Goal: Task Accomplishment & Management: Manage account settings

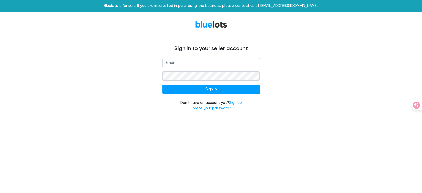
type input "[EMAIL_ADDRESS][DOMAIN_NAME]"
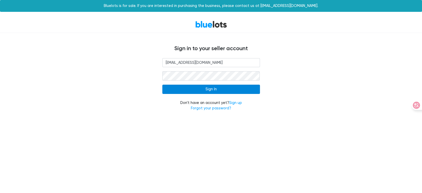
click at [196, 91] on input "Sign In" at bounding box center [211, 89] width 98 height 9
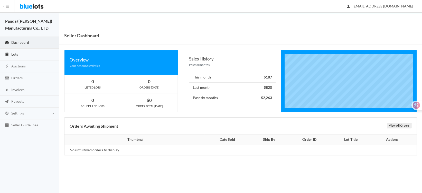
click at [24, 56] on link "Lots" at bounding box center [29, 55] width 59 height 12
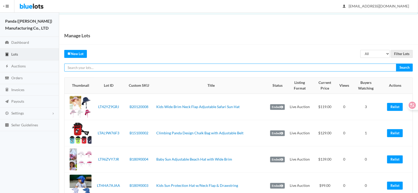
click at [119, 66] on input "text" at bounding box center [230, 67] width 332 height 8
paste input "LTPV3ZR27Y"
type input "LTPV3ZR27Y"
click at [396, 63] on input "Search" at bounding box center [404, 67] width 17 height 8
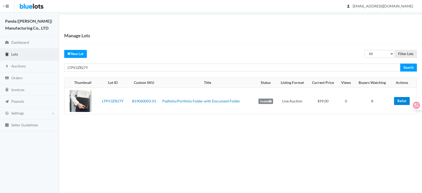
click at [398, 100] on link "Relist" at bounding box center [402, 101] width 16 height 8
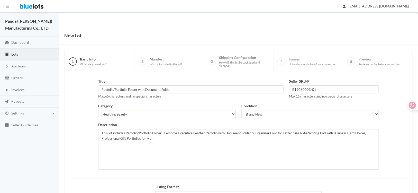
scroll to position [63, 0]
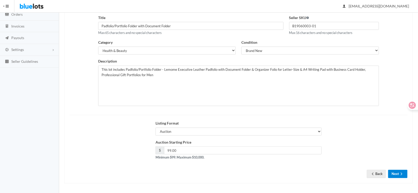
drag, startPoint x: 395, startPoint y: 178, endPoint x: 394, endPoint y: 174, distance: 4.4
click at [395, 176] on div "Title Padfolio/Portfolio Folder with Document Folder Max 65 characters and no s…" at bounding box center [238, 96] width 348 height 173
click at [394, 174] on button "Next" at bounding box center [397, 174] width 19 height 8
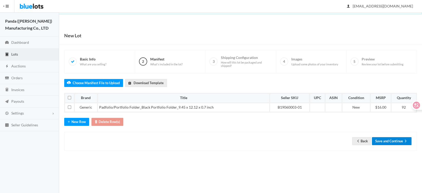
click at [402, 142] on button "Save and Continue" at bounding box center [392, 141] width 40 height 8
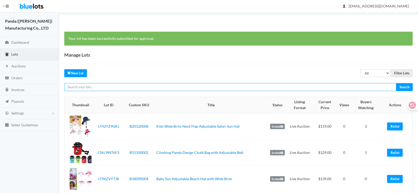
click at [98, 84] on input "text" at bounding box center [230, 87] width 332 height 8
paste input "LTYR2WPPRG"
type input "LTYR2WPPRG"
click at [396, 83] on input "Search" at bounding box center [404, 87] width 17 height 8
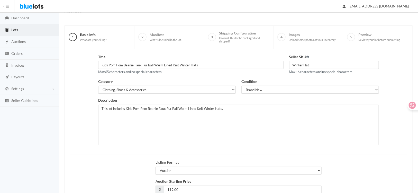
scroll to position [63, 0]
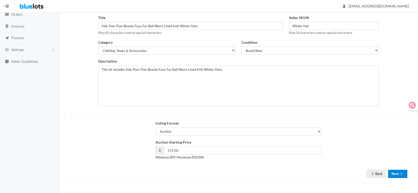
click at [399, 175] on ion-icon "arrow forward" at bounding box center [401, 174] width 5 height 5
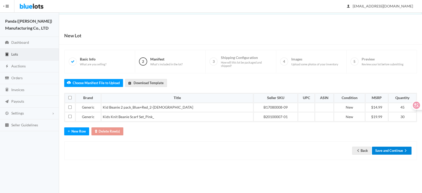
click at [392, 150] on button "Save and Continue" at bounding box center [392, 150] width 40 height 8
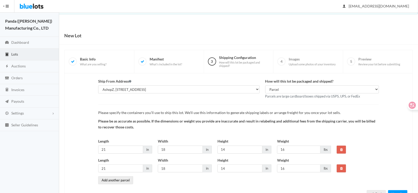
scroll to position [20, 0]
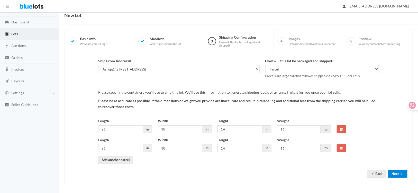
click at [395, 173] on button "Next" at bounding box center [397, 174] width 19 height 8
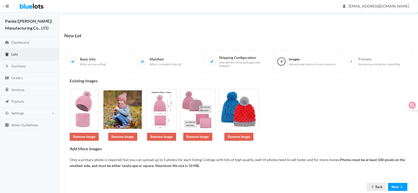
scroll to position [13, 0]
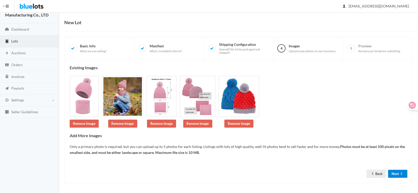
click at [398, 173] on button "Next" at bounding box center [397, 174] width 19 height 8
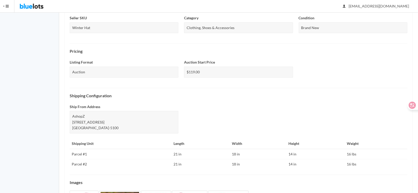
scroll to position [190, 0]
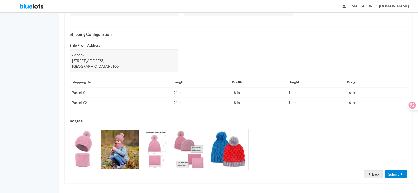
click at [396, 174] on link "Submit" at bounding box center [396, 174] width 22 height 8
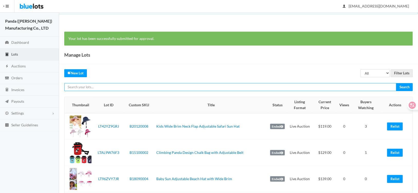
click at [137, 85] on input "text" at bounding box center [230, 87] width 332 height 8
paste input "LTPPT94F24"
type input "LTPPT94F24"
click at [396, 83] on input "Search" at bounding box center [404, 87] width 17 height 8
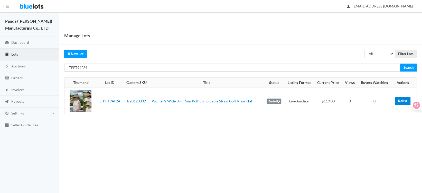
click at [400, 101] on link "Relist" at bounding box center [403, 101] width 16 height 8
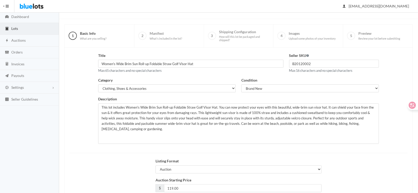
scroll to position [63, 0]
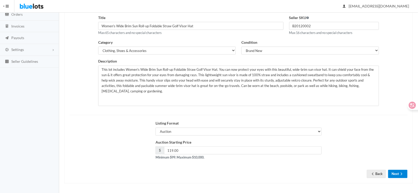
click at [401, 177] on button "Next" at bounding box center [397, 174] width 19 height 8
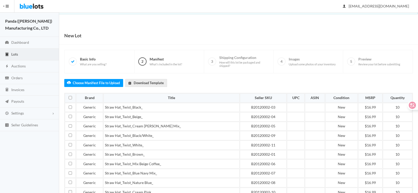
scroll to position [50, 0]
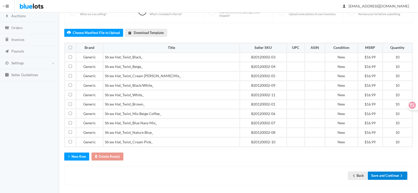
click at [390, 173] on button "Save and Continue" at bounding box center [388, 175] width 40 height 8
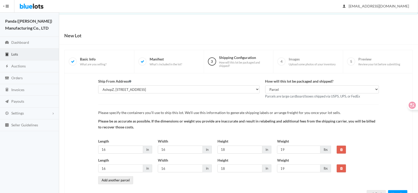
scroll to position [20, 0]
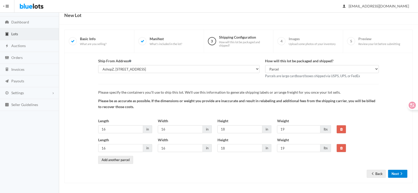
click at [397, 173] on button "Next" at bounding box center [397, 174] width 19 height 8
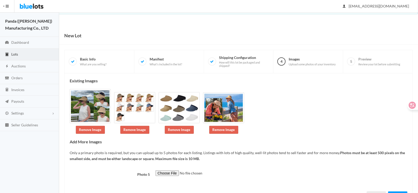
scroll to position [22, 0]
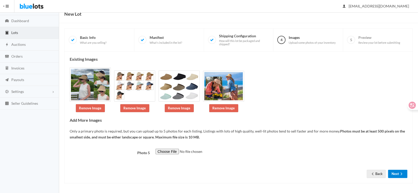
drag, startPoint x: 400, startPoint y: 174, endPoint x: 356, endPoint y: 166, distance: 45.4
click at [400, 174] on icon "arrow forward" at bounding box center [401, 174] width 5 height 4
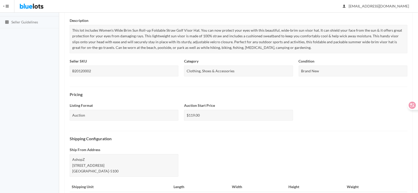
scroll to position [200, 0]
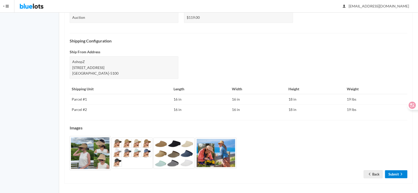
click at [398, 174] on link "Submit" at bounding box center [396, 174] width 22 height 8
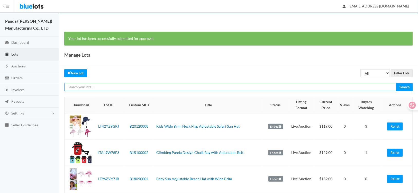
click at [136, 85] on input "text" at bounding box center [230, 87] width 332 height 8
paste input "LTPPT94F24"
type input "LTPPT94F24"
click at [396, 83] on input "Search" at bounding box center [404, 87] width 17 height 8
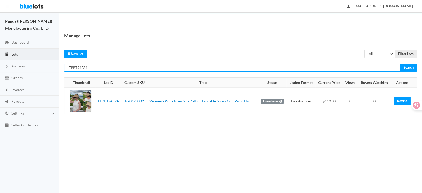
click at [96, 69] on input "LTPPT94F24" at bounding box center [232, 67] width 336 height 8
paste input "9R3WZTVA"
type input "LT9R3WZTVA"
click at [400, 63] on input "Search" at bounding box center [408, 67] width 17 height 8
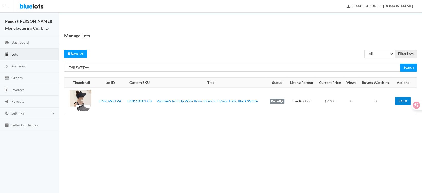
drag, startPoint x: 400, startPoint y: 102, endPoint x: 230, endPoint y: 14, distance: 191.3
click at [400, 102] on link "Relist" at bounding box center [403, 101] width 16 height 8
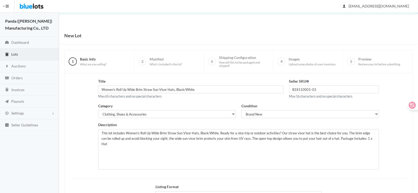
scroll to position [63, 0]
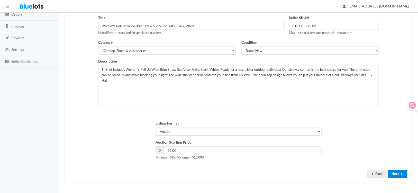
click at [397, 172] on button "Next" at bounding box center [397, 174] width 19 height 8
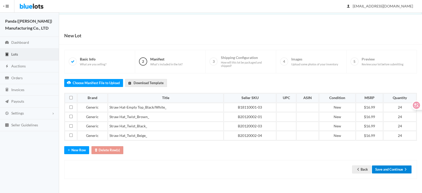
click at [393, 169] on button "Save and Continue" at bounding box center [392, 169] width 40 height 8
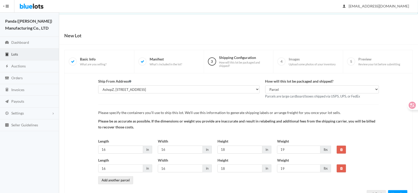
scroll to position [20, 0]
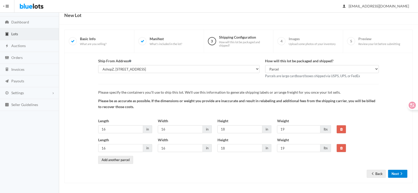
click at [396, 171] on button "Next" at bounding box center [397, 174] width 19 height 8
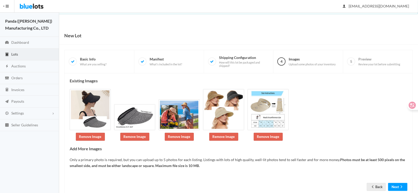
scroll to position [13, 0]
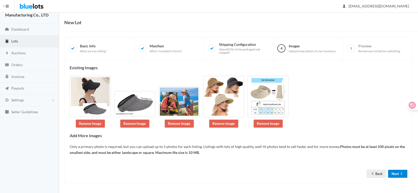
click at [392, 173] on button "Next" at bounding box center [397, 174] width 19 height 8
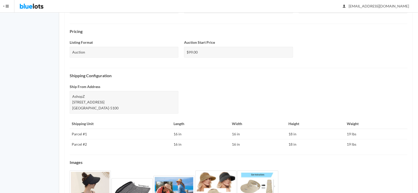
scroll to position [195, 0]
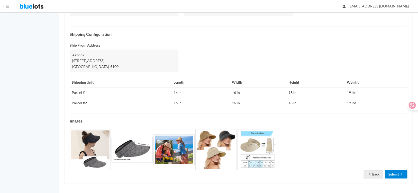
click at [394, 170] on link "Submit" at bounding box center [396, 174] width 22 height 8
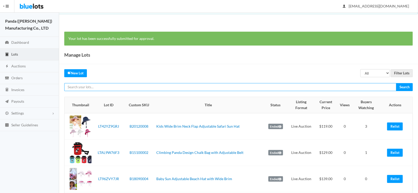
drag, startPoint x: 0, startPoint y: 0, endPoint x: 116, endPoint y: 87, distance: 144.4
click at [116, 87] on input "text" at bounding box center [230, 87] width 332 height 8
paste input "LTFLYFRXVY"
type input "LTFLYFRXVY"
click at [396, 83] on input "Search" at bounding box center [404, 87] width 17 height 8
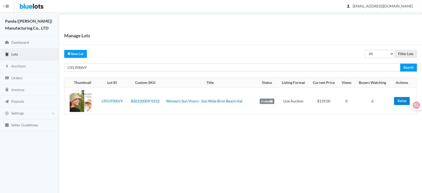
click at [403, 101] on link "Relist" at bounding box center [402, 101] width 16 height 8
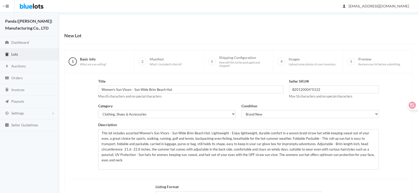
scroll to position [63, 0]
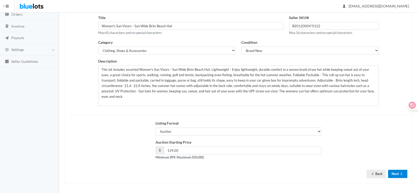
click at [401, 173] on icon "arrow forward" at bounding box center [401, 174] width 5 height 4
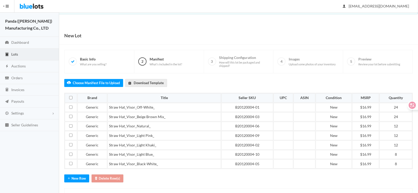
scroll to position [23, 0]
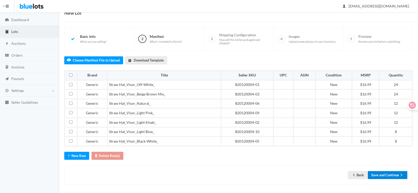
click at [381, 171] on button "Save and Continue" at bounding box center [388, 175] width 40 height 8
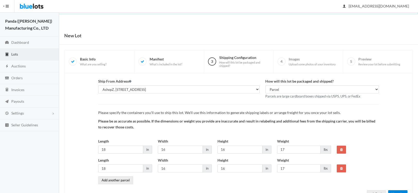
scroll to position [20, 0]
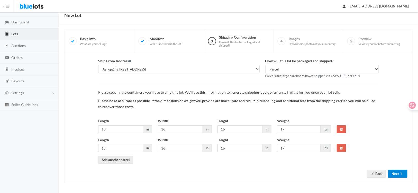
click at [400, 174] on icon "arrow forward" at bounding box center [401, 173] width 5 height 4
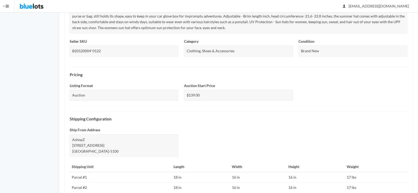
scroll to position [178, 0]
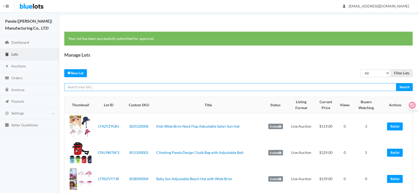
click at [107, 87] on input "text" at bounding box center [230, 87] width 332 height 8
paste input "LT9AJTXA74"
type input "LT9AJTXA74"
click at [396, 83] on input "Search" at bounding box center [404, 87] width 17 height 8
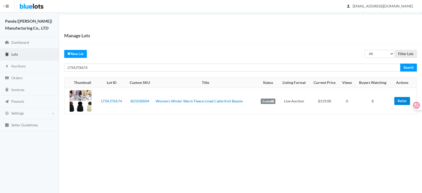
click at [400, 101] on link "Relist" at bounding box center [402, 101] width 16 height 8
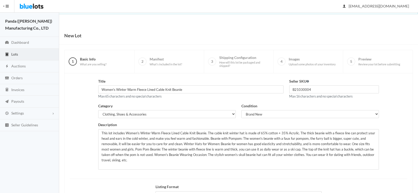
scroll to position [63, 0]
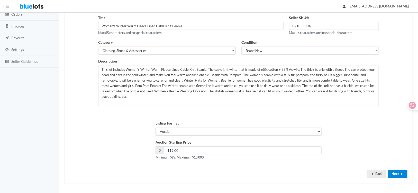
click at [399, 174] on icon "arrow forward" at bounding box center [401, 174] width 5 height 4
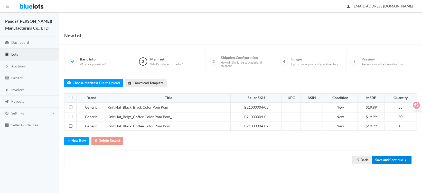
click at [394, 156] on button "Save and Continue" at bounding box center [392, 160] width 40 height 8
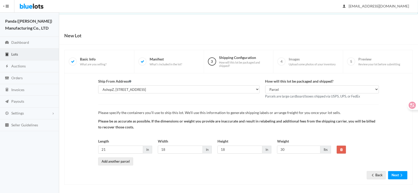
scroll to position [1, 0]
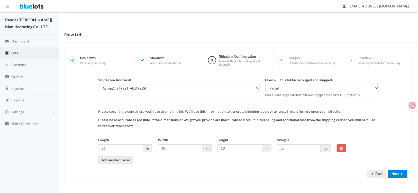
click at [398, 173] on button "Next" at bounding box center [397, 174] width 19 height 8
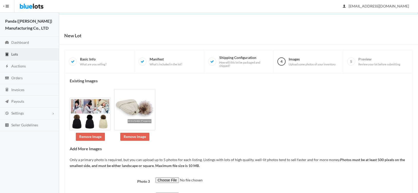
scroll to position [51, 0]
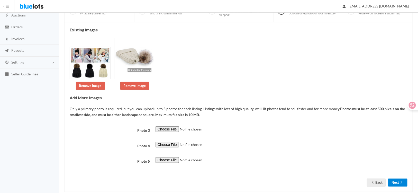
click at [396, 178] on button "Next" at bounding box center [397, 182] width 19 height 8
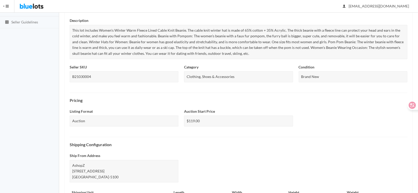
scroll to position [194, 0]
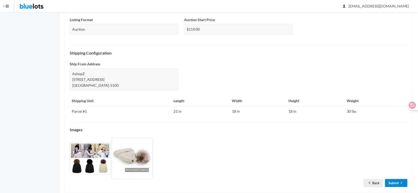
click at [398, 181] on link "Submit" at bounding box center [396, 183] width 22 height 8
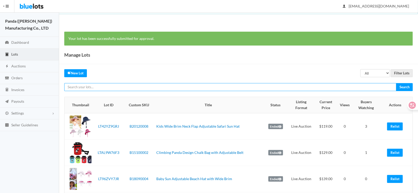
click at [110, 90] on input "text" at bounding box center [230, 87] width 332 height 8
paste input "LTX7ALACKF"
type input "LTX7ALACKF"
click at [396, 83] on input "Search" at bounding box center [404, 87] width 17 height 8
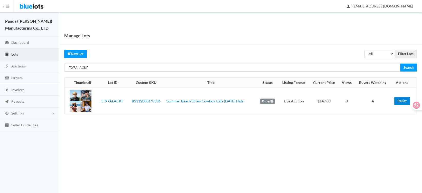
click at [396, 100] on link "Relist" at bounding box center [402, 101] width 16 height 8
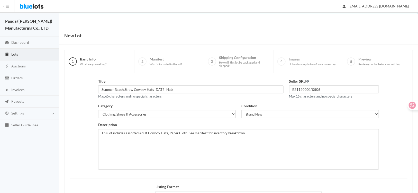
scroll to position [63, 0]
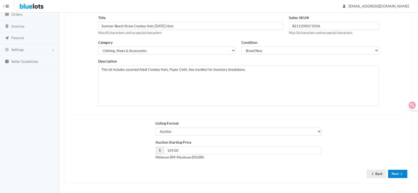
click at [397, 171] on button "Next" at bounding box center [397, 174] width 19 height 8
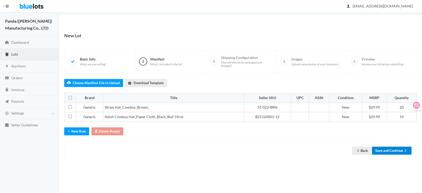
click at [390, 151] on button "Save and Continue" at bounding box center [392, 150] width 40 height 8
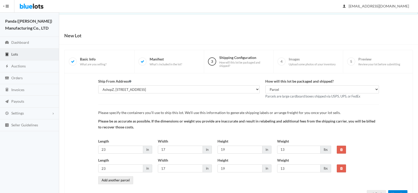
scroll to position [20, 0]
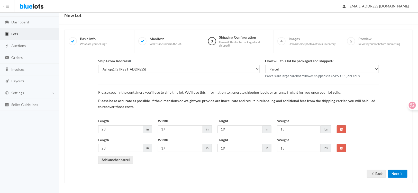
click at [395, 173] on button "Next" at bounding box center [397, 174] width 19 height 8
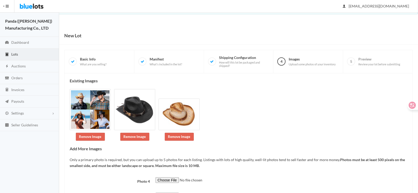
scroll to position [44, 0]
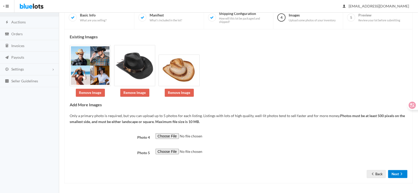
click at [393, 173] on button "Next" at bounding box center [397, 174] width 19 height 8
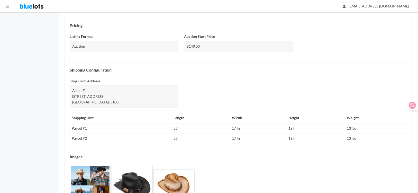
scroll to position [190, 0]
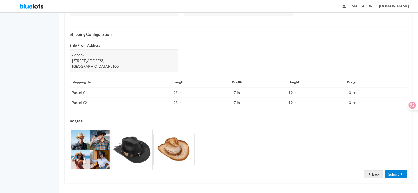
click at [396, 171] on link "Submit" at bounding box center [396, 174] width 22 height 8
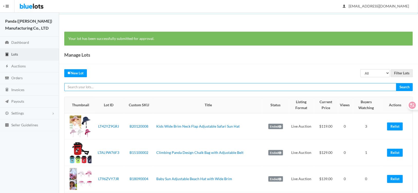
click at [141, 87] on input "text" at bounding box center [230, 87] width 332 height 8
paste input "LT7VHF7XF3"
type input "LT7VHF7XF3"
click at [396, 83] on input "Search" at bounding box center [404, 87] width 17 height 8
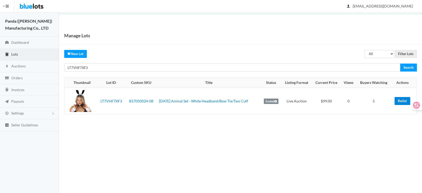
click at [402, 100] on link "Relist" at bounding box center [403, 101] width 16 height 8
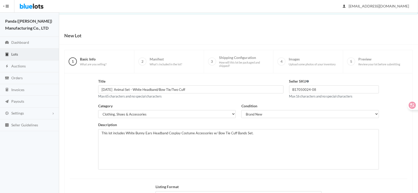
scroll to position [63, 0]
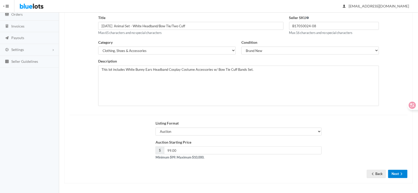
click at [394, 171] on button "Next" at bounding box center [397, 174] width 19 height 8
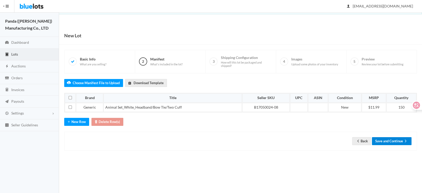
click at [393, 143] on button "Save and Continue" at bounding box center [392, 141] width 40 height 8
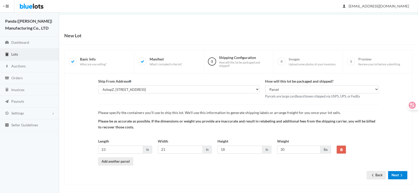
click at [395, 175] on button "Next" at bounding box center [397, 175] width 19 height 8
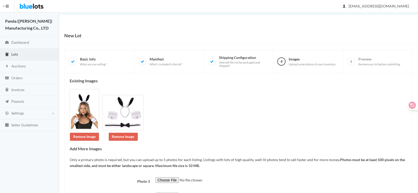
scroll to position [60, 0]
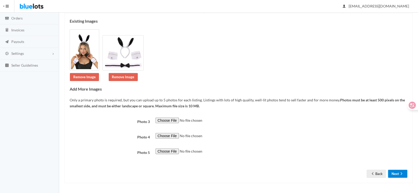
click at [397, 170] on button "Next" at bounding box center [397, 174] width 19 height 8
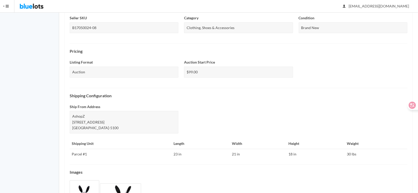
scroll to position [180, 0]
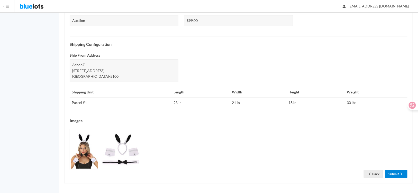
click at [391, 173] on link "Submit" at bounding box center [396, 174] width 22 height 8
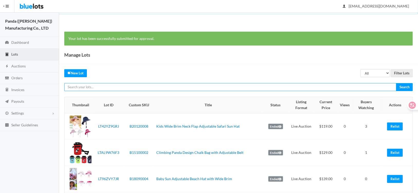
click at [100, 87] on input "text" at bounding box center [230, 87] width 332 height 8
paste input "LTP9RVKWLY"
type input "LTP9RVKWLY"
click at [396, 83] on input "Search" at bounding box center [404, 87] width 17 height 8
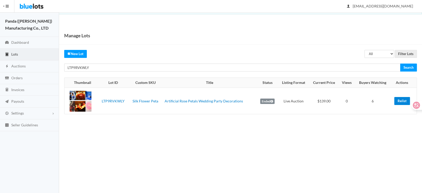
drag, startPoint x: 400, startPoint y: 100, endPoint x: 240, endPoint y: 14, distance: 181.1
click at [400, 100] on link "Relist" at bounding box center [402, 101] width 16 height 8
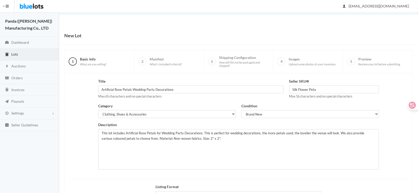
scroll to position [63, 0]
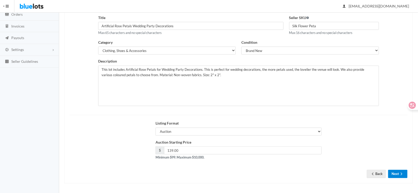
click at [398, 173] on button "Next" at bounding box center [397, 174] width 19 height 8
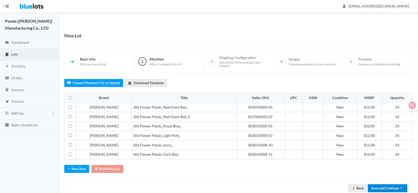
click at [394, 187] on button "Save and Continue" at bounding box center [388, 188] width 40 height 8
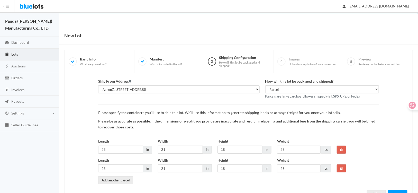
scroll to position [20, 0]
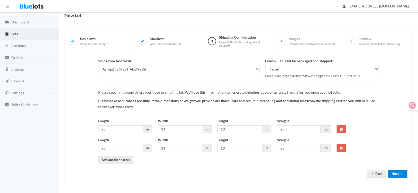
click at [400, 174] on icon "arrow forward" at bounding box center [401, 173] width 5 height 4
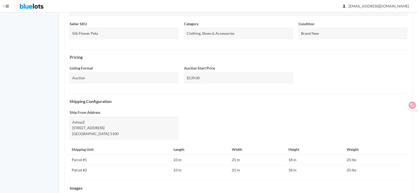
scroll to position [160, 0]
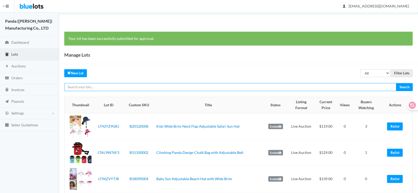
click at [112, 86] on input "text" at bounding box center [230, 87] width 332 height 8
paste input "LTCXTKG2TT"
type input "LTCXTKG2TT"
click at [396, 83] on input "Search" at bounding box center [404, 87] width 17 height 8
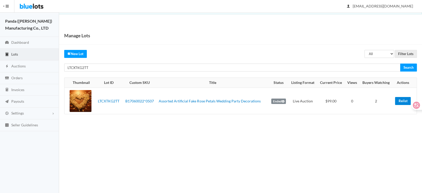
click at [404, 99] on link "Relist" at bounding box center [403, 101] width 16 height 8
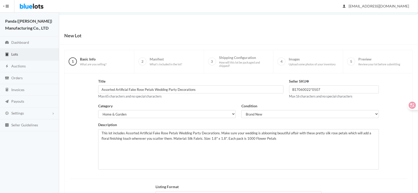
scroll to position [63, 0]
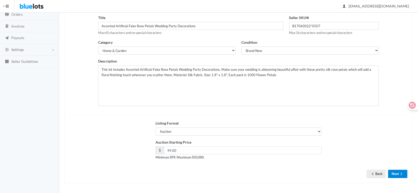
click at [397, 175] on button "Next" at bounding box center [397, 174] width 19 height 8
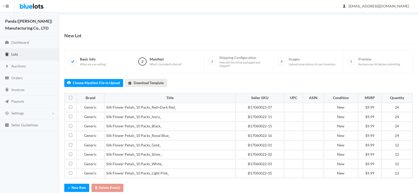
scroll to position [32, 0]
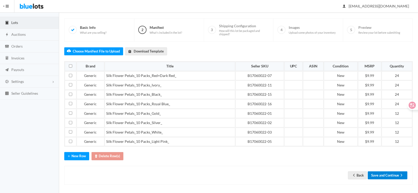
click at [384, 172] on button "Save and Continue" at bounding box center [388, 175] width 40 height 8
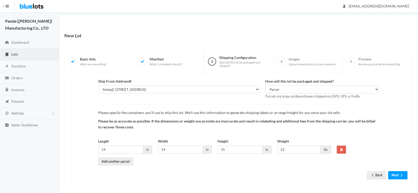
scroll to position [1, 0]
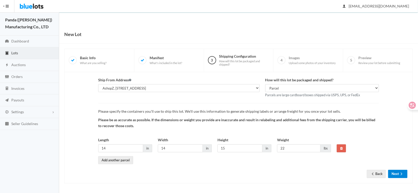
click at [394, 174] on button "Next" at bounding box center [397, 174] width 19 height 8
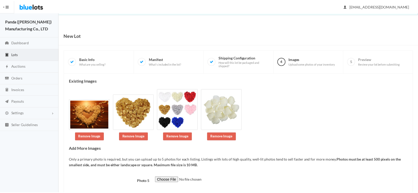
scroll to position [18, 0]
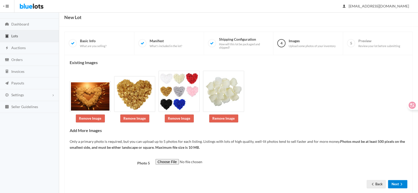
click at [396, 173] on form "Photo 5 Back Next" at bounding box center [239, 169] width 338 height 21
click at [397, 186] on button "Next" at bounding box center [397, 184] width 19 height 8
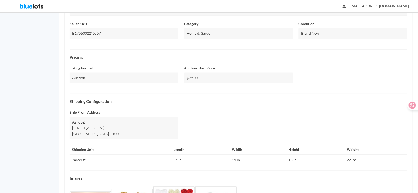
scroll to position [185, 0]
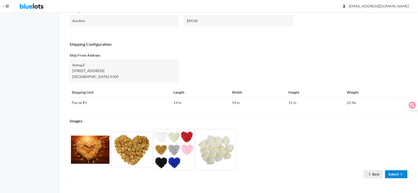
click at [391, 173] on link "Submit" at bounding box center [396, 174] width 22 height 8
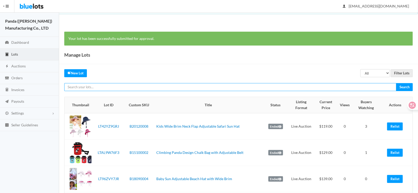
click at [96, 90] on input "text" at bounding box center [230, 87] width 332 height 8
paste input "LT4AXF9TZY"
type input "LT4AXF9TZY"
click at [396, 83] on input "Search" at bounding box center [404, 87] width 17 height 8
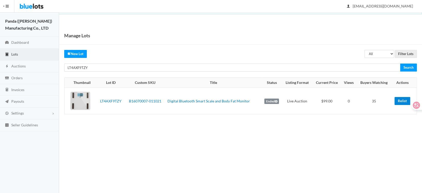
click at [400, 100] on link "Relist" at bounding box center [403, 101] width 16 height 8
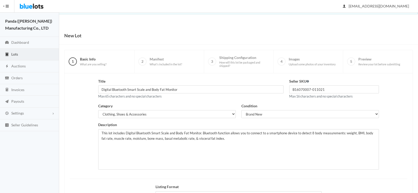
scroll to position [63, 0]
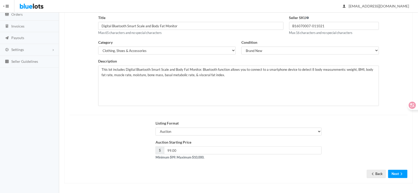
click at [402, 177] on div "Title Digital Bluetooth Smart Scale and Body Fat Monitor Max 65 characters and …" at bounding box center [238, 96] width 348 height 173
click at [399, 173] on icon "arrow forward" at bounding box center [401, 174] width 5 height 4
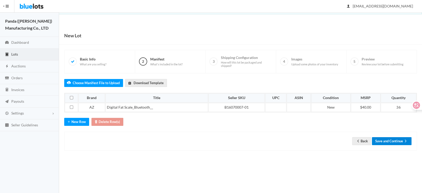
click at [394, 140] on button "Save and Continue" at bounding box center [392, 141] width 40 height 8
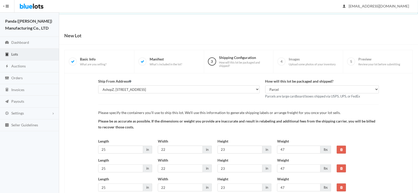
scroll to position [39, 0]
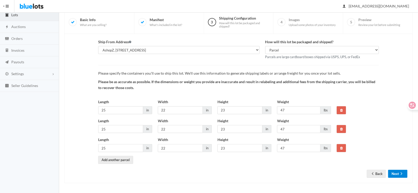
click at [393, 173] on button "Next" at bounding box center [397, 174] width 19 height 8
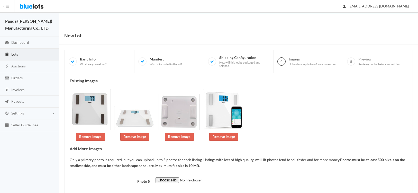
scroll to position [29, 0]
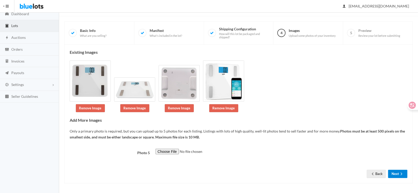
click at [399, 174] on icon "arrow forward" at bounding box center [401, 174] width 5 height 4
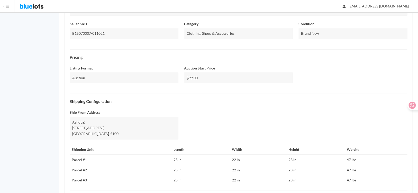
scroll to position [206, 0]
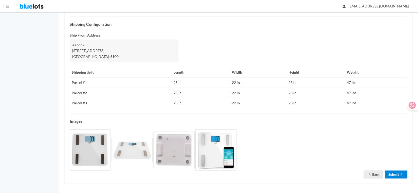
click at [398, 174] on link "Submit" at bounding box center [396, 174] width 22 height 8
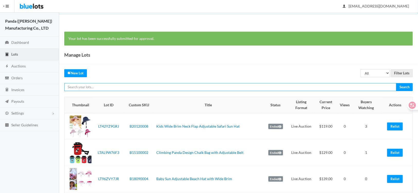
click at [119, 87] on input "text" at bounding box center [230, 87] width 332 height 8
paste input "LTCTY3736X"
type input "LTCTY3736X"
click at [396, 83] on input "Search" at bounding box center [404, 87] width 17 height 8
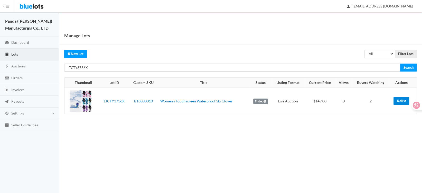
drag, startPoint x: 0, startPoint y: 0, endPoint x: 237, endPoint y: 13, distance: 237.5
click at [402, 99] on link "Relist" at bounding box center [402, 101] width 16 height 8
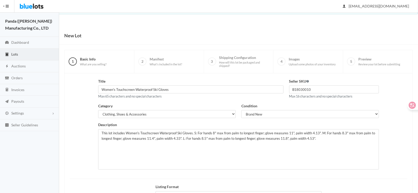
scroll to position [63, 0]
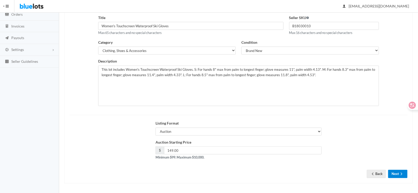
click at [391, 171] on button "Next" at bounding box center [397, 174] width 19 height 8
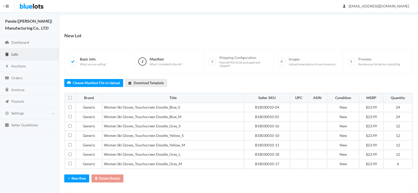
scroll to position [23, 0]
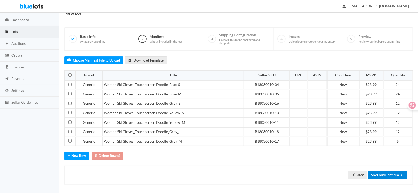
click at [382, 171] on button "Save and Continue" at bounding box center [388, 175] width 40 height 8
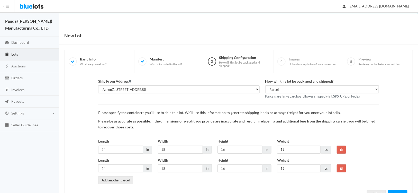
scroll to position [20, 0]
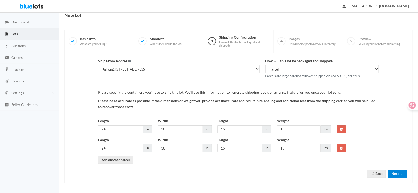
click at [389, 176] on button "Next" at bounding box center [397, 174] width 19 height 8
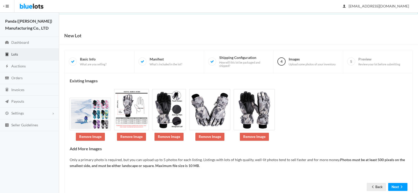
scroll to position [4, 0]
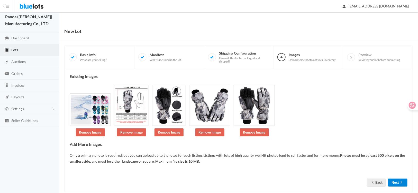
click at [397, 178] on button "Next" at bounding box center [397, 182] width 19 height 8
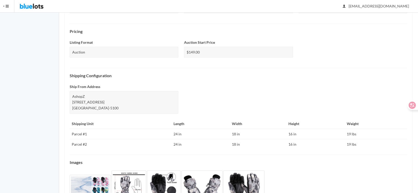
scroll to position [187, 0]
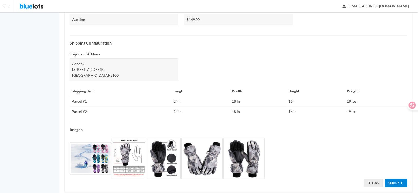
click at [391, 179] on link "Submit" at bounding box center [396, 183] width 22 height 8
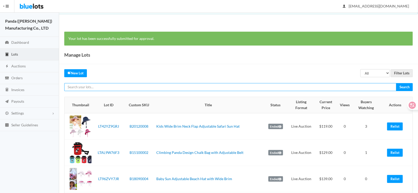
click at [110, 85] on input "text" at bounding box center [230, 87] width 332 height 8
paste input "LTT9L3ZZRJ"
type input "LTT9L3ZZRJ"
click at [396, 83] on input "Search" at bounding box center [404, 87] width 17 height 8
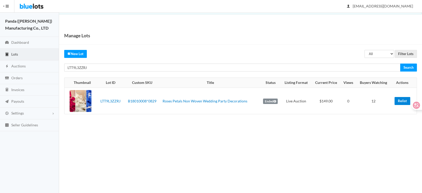
click at [401, 101] on link "Relist" at bounding box center [403, 101] width 16 height 8
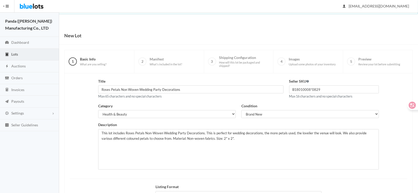
scroll to position [63, 0]
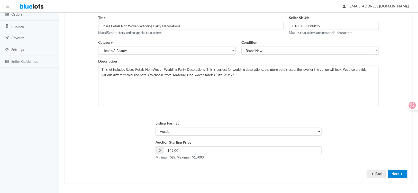
click at [402, 174] on icon "arrow forward" at bounding box center [401, 174] width 5 height 4
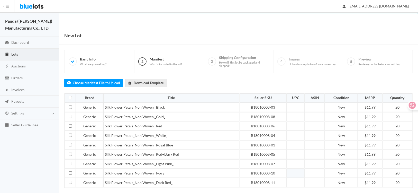
scroll to position [41, 0]
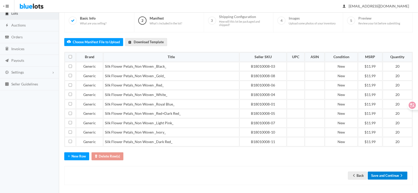
click at [397, 175] on button "Save and Continue" at bounding box center [388, 175] width 40 height 8
click at [382, 171] on button "Save and Continue" at bounding box center [388, 175] width 40 height 8
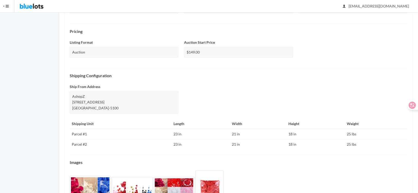
scroll to position [195, 0]
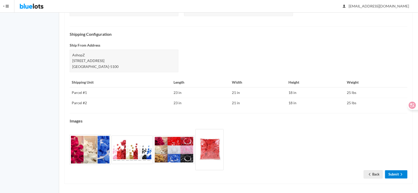
click at [397, 174] on link "Submit" at bounding box center [396, 174] width 22 height 8
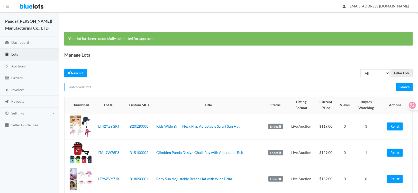
click at [165, 86] on input "text" at bounding box center [230, 87] width 332 height 8
paste input "LTZTPCWY4Y"
type input "LTZTPCWY4Y"
click at [396, 83] on input "Search" at bounding box center [404, 87] width 17 height 8
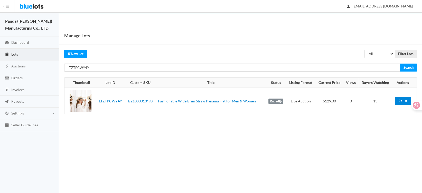
click at [403, 99] on link "Relist" at bounding box center [403, 101] width 16 height 8
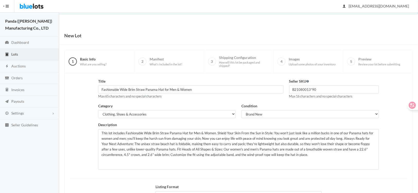
scroll to position [63, 0]
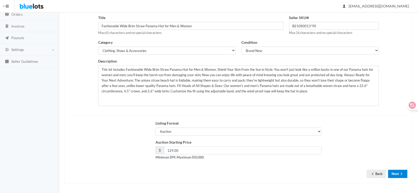
click at [396, 170] on button "Next" at bounding box center [397, 174] width 19 height 8
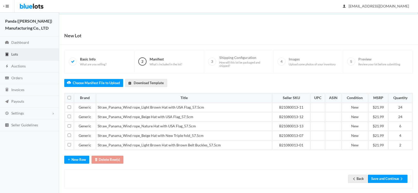
scroll to position [4, 0]
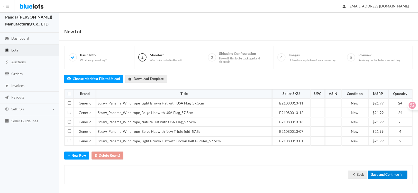
click at [393, 171] on button "Save and Continue" at bounding box center [388, 174] width 40 height 8
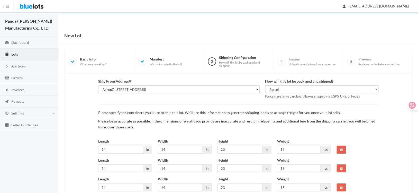
scroll to position [58, 0]
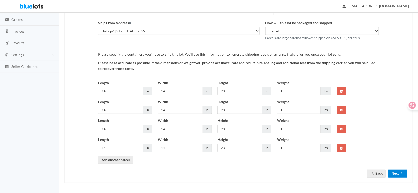
click at [400, 173] on icon "arrow forward" at bounding box center [401, 173] width 5 height 4
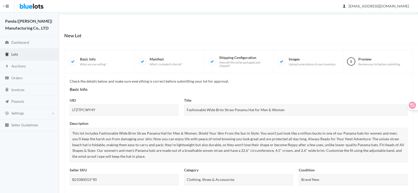
scroll to position [233, 0]
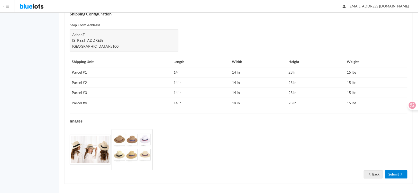
click at [397, 173] on link "Submit" at bounding box center [396, 174] width 22 height 8
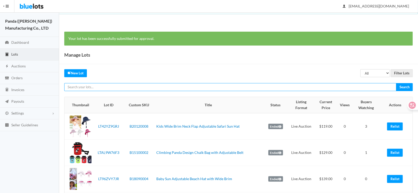
click at [119, 87] on input "text" at bounding box center [230, 87] width 332 height 8
paste input "LT6TVR639T"
type input "LT6TVR639T"
click at [396, 83] on input "Search" at bounding box center [404, 87] width 17 height 8
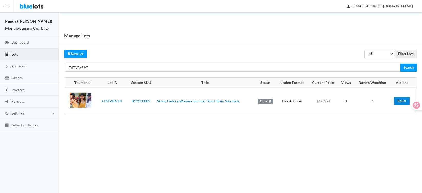
click at [402, 102] on link "Relist" at bounding box center [402, 101] width 16 height 8
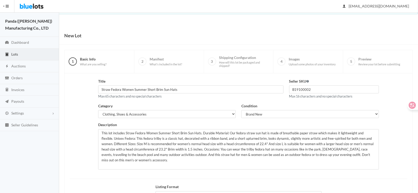
scroll to position [63, 0]
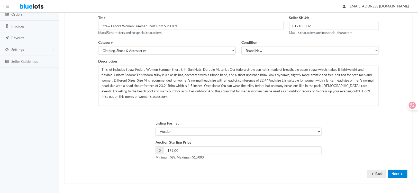
click at [399, 175] on button "Next" at bounding box center [397, 174] width 19 height 8
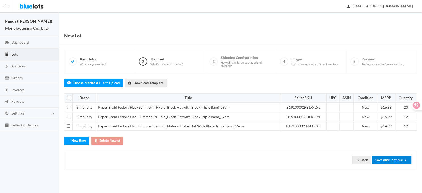
drag, startPoint x: 391, startPoint y: 154, endPoint x: 392, endPoint y: 157, distance: 3.2
click at [391, 156] on button "Save and Continue" at bounding box center [392, 160] width 40 height 8
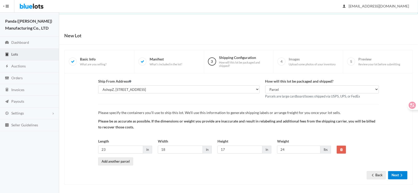
click at [403, 177] on ion-icon "arrow forward" at bounding box center [401, 175] width 5 height 5
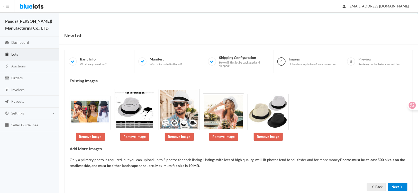
click at [398, 185] on button "Next" at bounding box center [397, 187] width 19 height 8
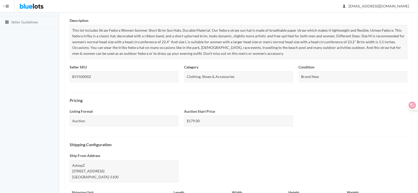
scroll to position [203, 0]
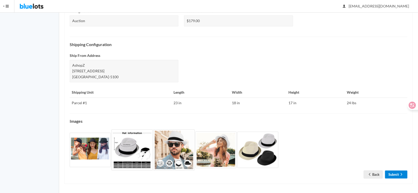
click at [390, 172] on link "Submit" at bounding box center [396, 174] width 22 height 8
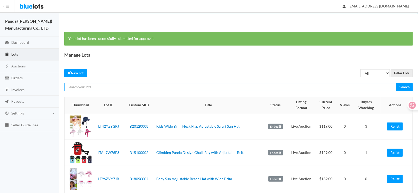
click at [147, 88] on input "text" at bounding box center [230, 87] width 332 height 8
paste input "LTZTPCWY4Y"
type input "LTZTPCWY4Y"
click at [396, 83] on input "Search" at bounding box center [404, 87] width 17 height 8
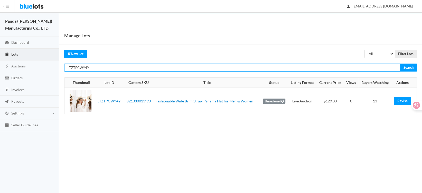
click at [136, 66] on input "LTZTPCWY4Y" at bounding box center [232, 67] width 336 height 8
paste input "6TVR639T"
type input "LT6TVR639T"
click at [400, 63] on input "Search" at bounding box center [408, 67] width 17 height 8
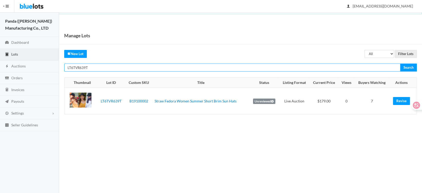
click at [108, 69] on input "LT6TVR639T" at bounding box center [232, 67] width 336 height 8
paste input "7FYHCFGG"
type input "LT7FYHCFGG"
click at [400, 63] on input "Search" at bounding box center [408, 67] width 17 height 8
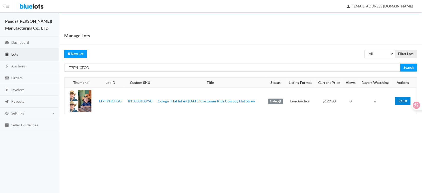
click at [400, 100] on link "Relist" at bounding box center [403, 101] width 16 height 8
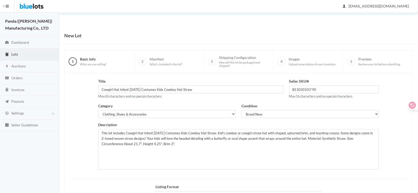
scroll to position [63, 0]
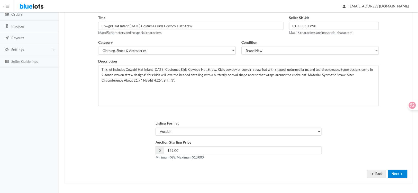
click at [400, 170] on button "Next" at bounding box center [397, 174] width 19 height 8
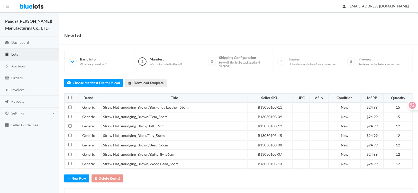
scroll to position [23, 0]
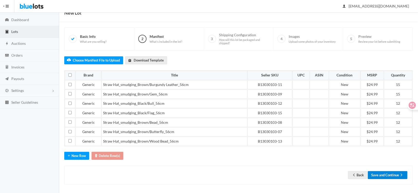
click at [395, 171] on button "Save and Continue" at bounding box center [388, 175] width 40 height 8
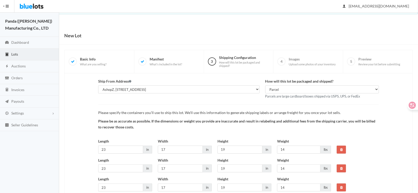
scroll to position [77, 0]
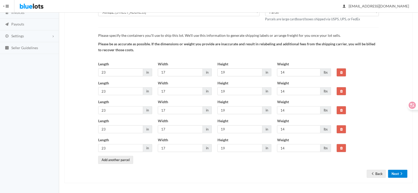
click at [397, 174] on button "Next" at bounding box center [397, 174] width 19 height 8
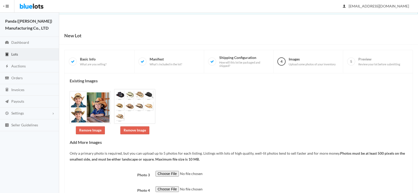
scroll to position [51, 0]
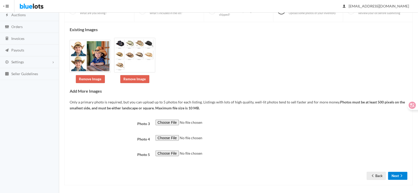
click at [395, 174] on button "Next" at bounding box center [397, 176] width 19 height 8
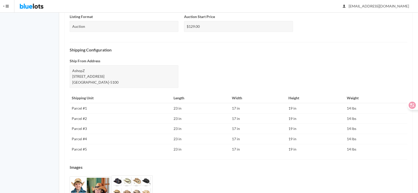
scroll to position [219, 0]
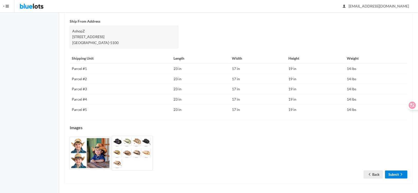
click at [394, 175] on link "Submit" at bounding box center [396, 174] width 22 height 8
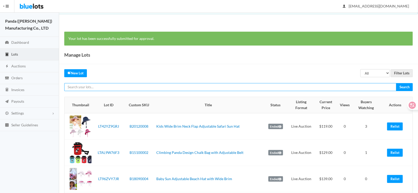
click at [122, 85] on input "text" at bounding box center [230, 87] width 332 height 8
paste input "LT7FYHCFGG"
type input "LT7FYHCFGG"
click at [396, 83] on input "Search" at bounding box center [404, 87] width 17 height 8
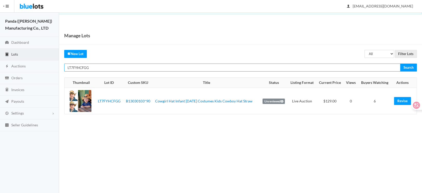
click at [108, 67] on input "LT7FYHCFGG" at bounding box center [232, 67] width 336 height 8
paste input "A2RK7J3X"
type input "LTA2RK7J3X"
click at [400, 63] on input "Search" at bounding box center [408, 67] width 17 height 8
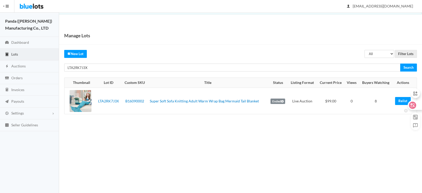
click at [404, 100] on div at bounding box center [413, 104] width 18 height 9
click at [398, 103] on link "Relist" at bounding box center [403, 101] width 16 height 8
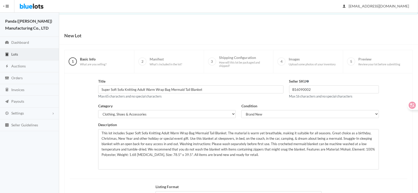
drag, startPoint x: 342, startPoint y: 40, endPoint x: 338, endPoint y: 71, distance: 31.1
click at [342, 40] on div "New Lot" at bounding box center [238, 35] width 359 height 18
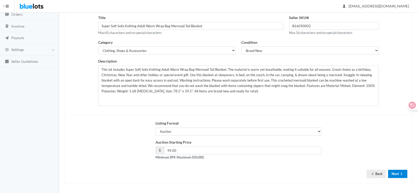
click at [390, 176] on button "Next" at bounding box center [397, 174] width 19 height 8
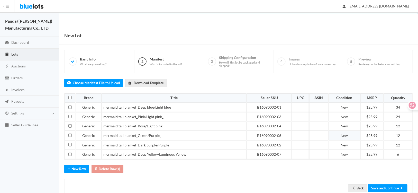
scroll to position [13, 0]
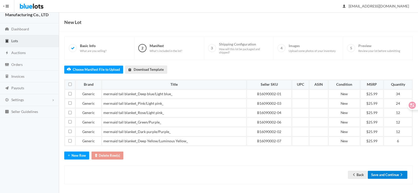
click at [389, 171] on button "Save and Continue" at bounding box center [388, 175] width 40 height 8
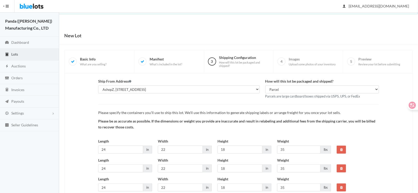
scroll to position [77, 0]
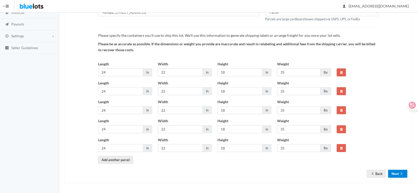
click at [394, 174] on button "Next" at bounding box center [397, 174] width 19 height 8
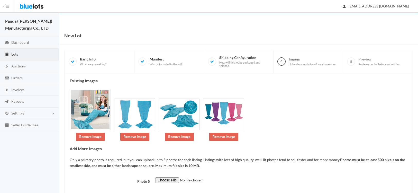
scroll to position [29, 0]
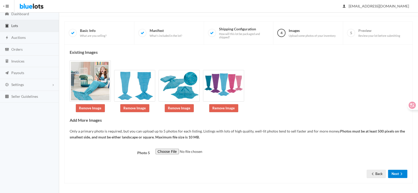
click at [394, 174] on button "Next" at bounding box center [397, 174] width 19 height 8
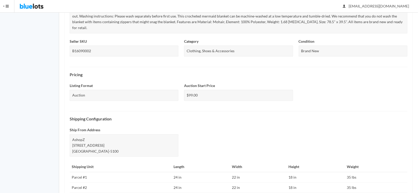
scroll to position [231, 0]
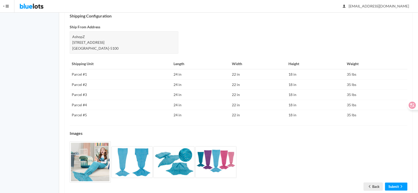
drag, startPoint x: 394, startPoint y: 175, endPoint x: 395, endPoint y: 180, distance: 5.2
click at [394, 175] on div "Check the details below and make sure everything is correct before submitting y…" at bounding box center [239, 18] width 338 height 343
click at [395, 182] on link "Submit" at bounding box center [396, 186] width 22 height 8
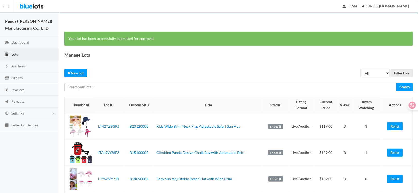
scroll to position [103, 0]
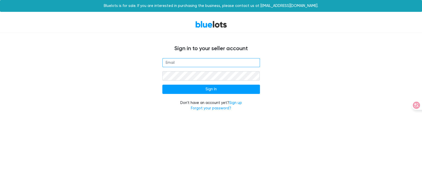
click at [184, 61] on input "email" at bounding box center [211, 62] width 98 height 9
type input "[EMAIL_ADDRESS][DOMAIN_NAME]"
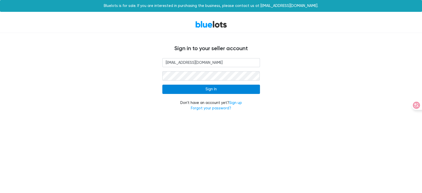
click at [183, 92] on input "Sign In" at bounding box center [211, 89] width 98 height 9
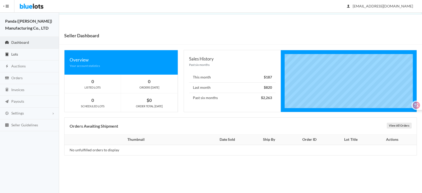
click at [14, 51] on link "Lots" at bounding box center [29, 55] width 59 height 12
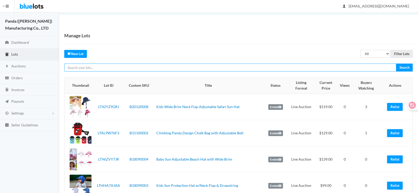
click at [96, 68] on input "text" at bounding box center [230, 67] width 332 height 8
paste input "LTATHCVYZW"
type input "LTATHCVYZW"
click at [396, 63] on input "Search" at bounding box center [404, 67] width 17 height 8
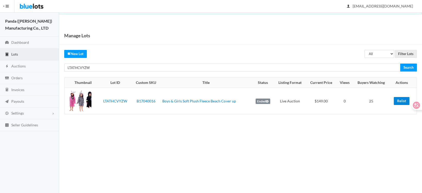
click at [402, 103] on link "Relist" at bounding box center [402, 101] width 16 height 8
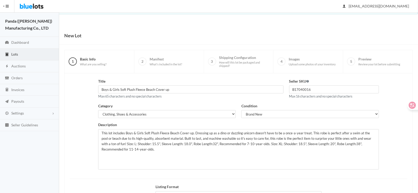
scroll to position [63, 0]
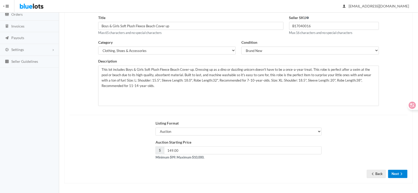
click at [395, 170] on button "Next" at bounding box center [397, 174] width 19 height 8
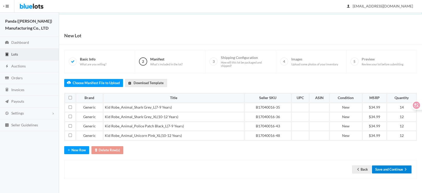
click at [393, 168] on button "Save and Continue" at bounding box center [392, 169] width 40 height 8
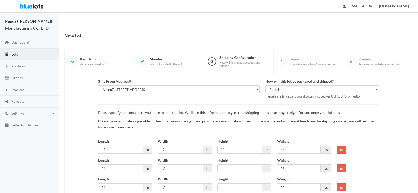
scroll to position [39, 0]
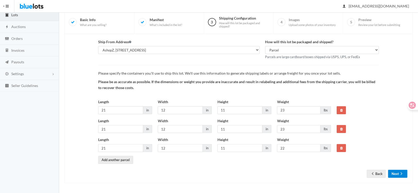
click at [391, 170] on button "Next" at bounding box center [397, 174] width 19 height 8
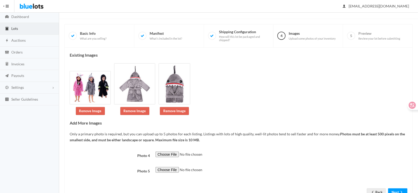
scroll to position [44, 0]
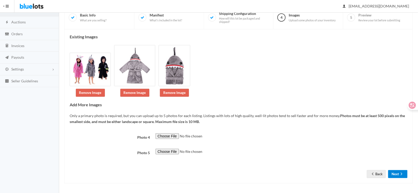
click at [396, 172] on button "Next" at bounding box center [397, 174] width 19 height 8
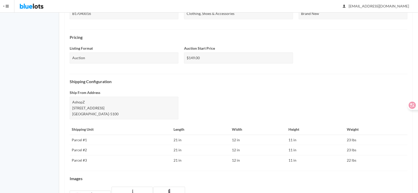
scroll to position [211, 0]
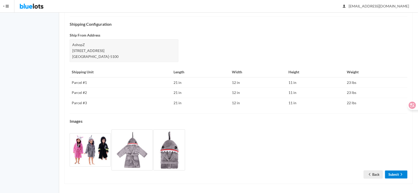
click at [400, 174] on icon "arrow forward" at bounding box center [401, 174] width 5 height 4
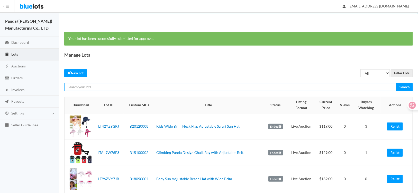
click at [94, 86] on input "text" at bounding box center [230, 87] width 332 height 8
paste input "LTYP7CF9TH"
type input "LTYP7CF9TH"
click at [396, 83] on input "Search" at bounding box center [404, 87] width 17 height 8
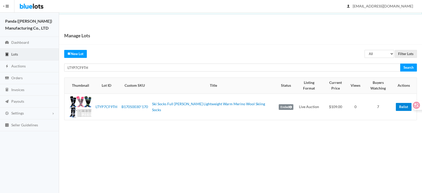
click at [396, 101] on td "Relist" at bounding box center [405, 107] width 23 height 26
click at [400, 103] on link "Relist" at bounding box center [404, 107] width 16 height 8
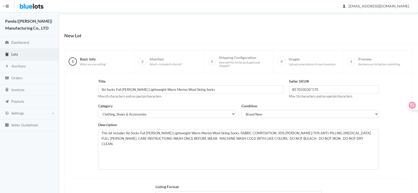
scroll to position [63, 0]
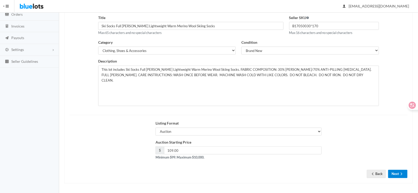
click at [391, 174] on button "Next" at bounding box center [397, 174] width 19 height 8
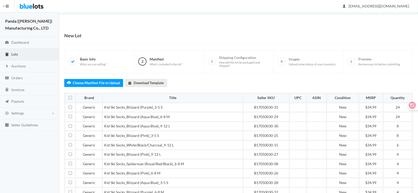
scroll to position [69, 0]
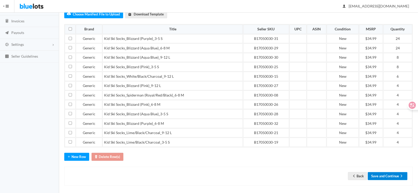
click at [390, 174] on button "Save and Continue" at bounding box center [388, 176] width 40 height 8
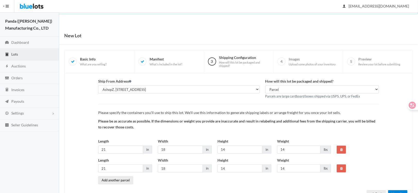
scroll to position [20, 0]
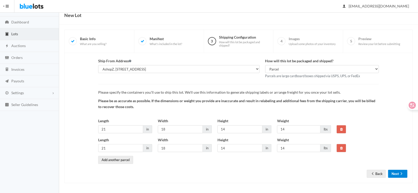
click at [396, 174] on button "Next" at bounding box center [397, 174] width 19 height 8
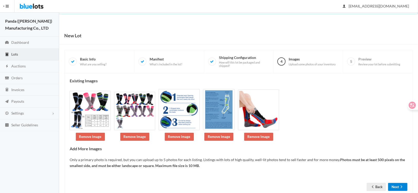
click at [393, 187] on button "Next" at bounding box center [397, 187] width 19 height 8
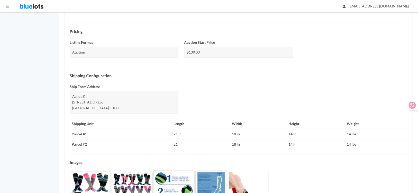
scroll to position [195, 0]
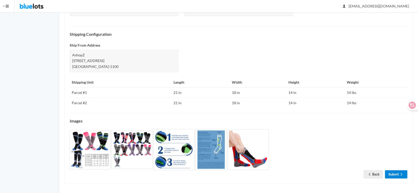
click at [399, 175] on ion-icon "arrow forward" at bounding box center [401, 174] width 5 height 5
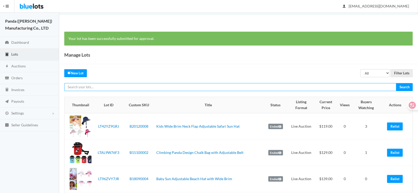
click at [138, 86] on input "text" at bounding box center [230, 87] width 332 height 8
paste input "LTRVJ7Z9Z7"
type input "LTRVJ7Z9Z7"
click at [396, 83] on input "Search" at bounding box center [404, 87] width 17 height 8
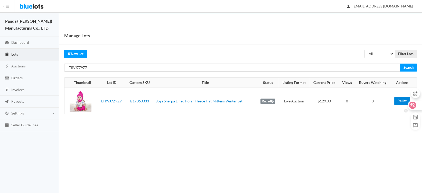
click at [405, 101] on div at bounding box center [413, 104] width 18 height 9
click at [399, 100] on link "Relist" at bounding box center [402, 101] width 16 height 8
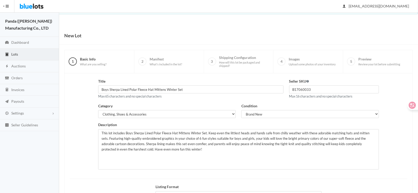
scroll to position [63, 0]
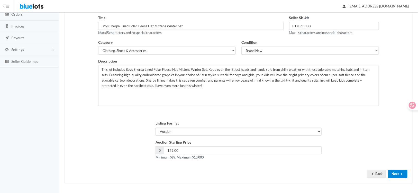
click at [396, 174] on button "Next" at bounding box center [397, 174] width 19 height 8
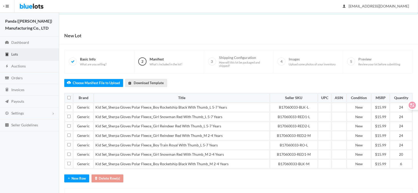
scroll to position [23, 0]
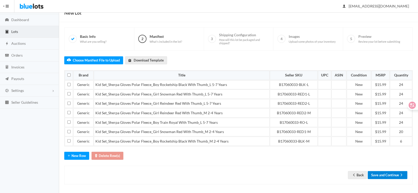
click at [396, 174] on button "Save and Continue" at bounding box center [388, 175] width 40 height 8
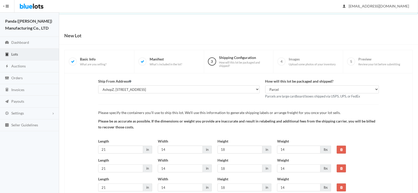
scroll to position [39, 0]
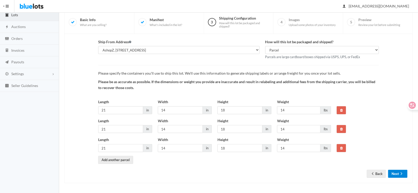
click at [399, 172] on icon "arrow forward" at bounding box center [401, 173] width 5 height 4
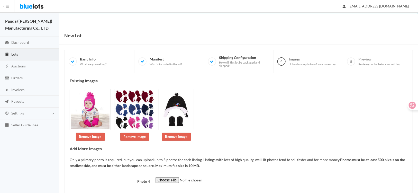
scroll to position [44, 0]
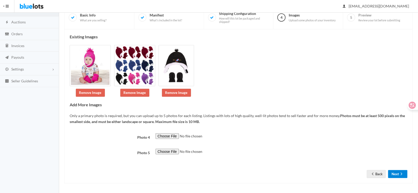
click at [399, 173] on icon "arrow forward" at bounding box center [401, 174] width 5 height 4
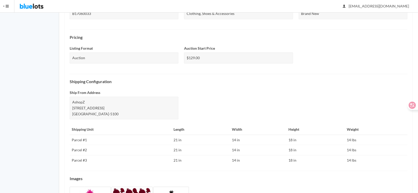
scroll to position [211, 0]
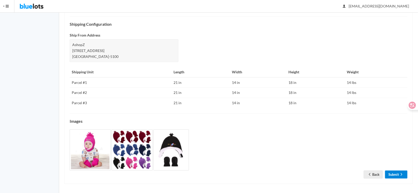
click at [399, 174] on icon "arrow forward" at bounding box center [401, 174] width 5 height 4
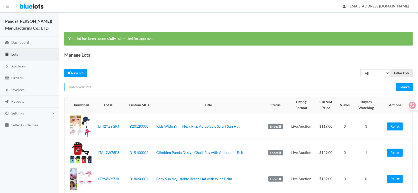
click at [96, 86] on input "text" at bounding box center [230, 87] width 332 height 8
paste input "LT3P7JYA74"
type input "LT3P7JYA74"
click at [396, 83] on input "Search" at bounding box center [404, 87] width 17 height 8
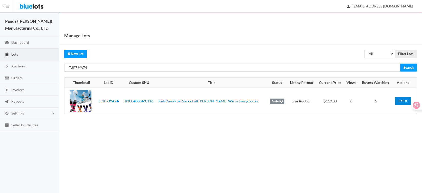
click at [401, 100] on link "Relist" at bounding box center [403, 101] width 16 height 8
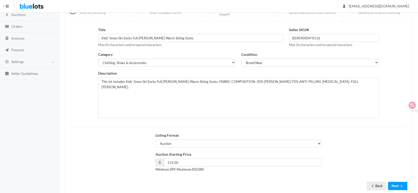
scroll to position [63, 0]
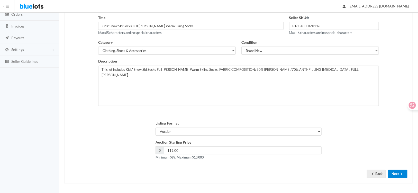
click at [394, 175] on button "Next" at bounding box center [397, 174] width 19 height 8
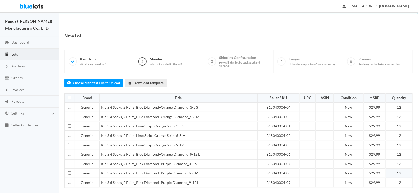
scroll to position [41, 0]
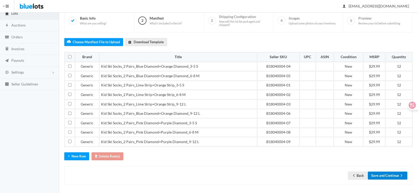
click at [394, 174] on button "Save and Continue" at bounding box center [388, 175] width 40 height 8
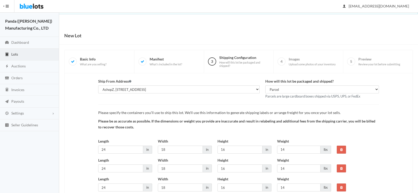
scroll to position [58, 0]
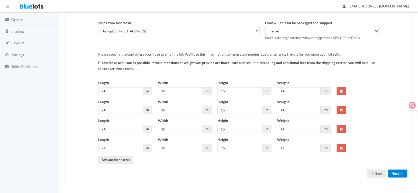
click at [393, 173] on button "Next" at bounding box center [397, 173] width 19 height 8
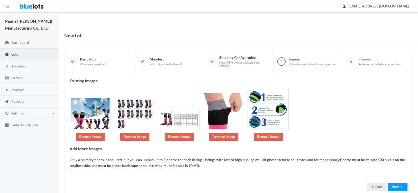
scroll to position [6, 0]
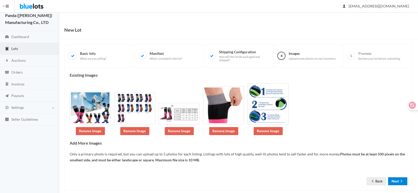
click at [393, 177] on button "Next" at bounding box center [397, 181] width 19 height 8
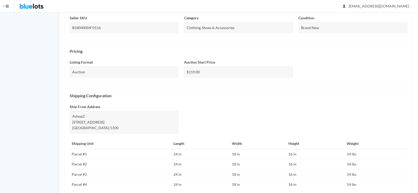
scroll to position [210, 0]
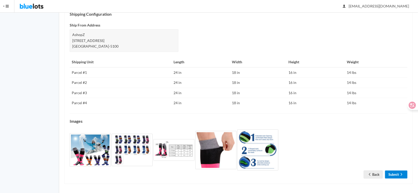
drag, startPoint x: 0, startPoint y: 0, endPoint x: 393, endPoint y: 173, distance: 429.8
click at [393, 173] on link "Submit" at bounding box center [396, 174] width 22 height 8
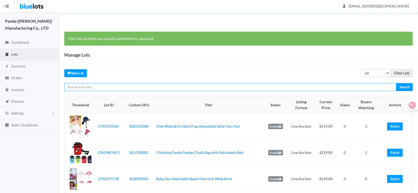
click at [147, 87] on input "text" at bounding box center [230, 87] width 332 height 8
paste input "LTR6GAGHZY"
type input "LTR6GAGHZY"
click at [396, 83] on input "Search" at bounding box center [404, 87] width 17 height 8
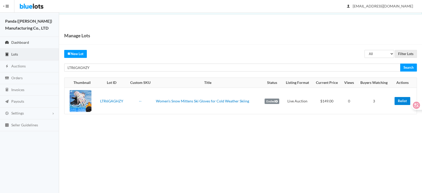
drag, startPoint x: 400, startPoint y: 102, endPoint x: 1, endPoint y: 43, distance: 404.1
click at [400, 102] on link "Relist" at bounding box center [403, 101] width 16 height 8
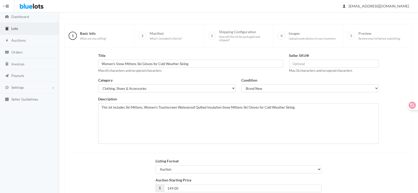
scroll to position [63, 0]
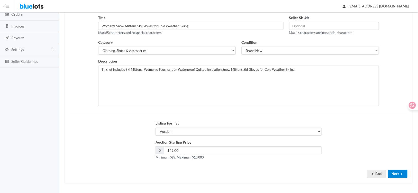
click at [401, 173] on icon "arrow forward" at bounding box center [401, 174] width 5 height 4
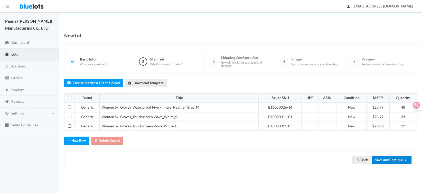
click at [382, 159] on button "Save and Continue" at bounding box center [392, 160] width 40 height 8
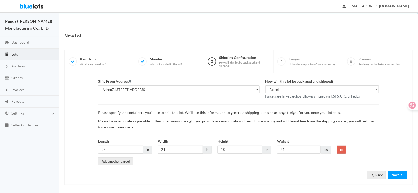
scroll to position [1, 0]
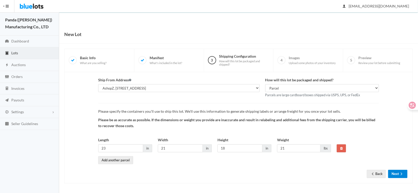
click at [400, 175] on icon "arrow forward" at bounding box center [401, 174] width 5 height 4
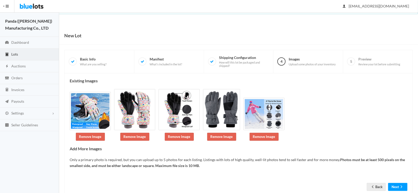
scroll to position [11, 0]
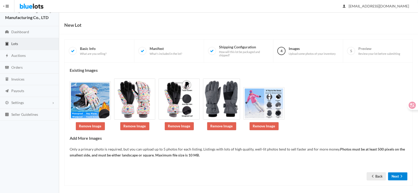
click at [399, 174] on icon "arrow forward" at bounding box center [401, 176] width 5 height 4
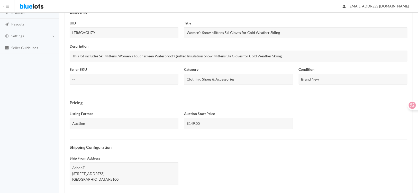
scroll to position [180, 0]
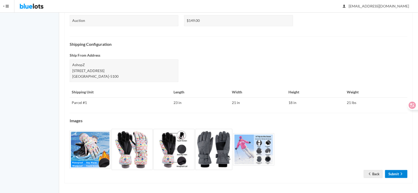
click at [398, 173] on link "Submit" at bounding box center [396, 174] width 22 height 8
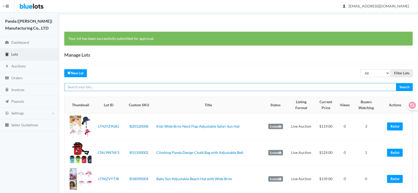
paste input "LT7PK73WZH"
click at [180, 89] on input "LT7PK73WZH" at bounding box center [230, 87] width 332 height 8
type input "LT7PK73WZH"
click at [396, 83] on input "Search" at bounding box center [404, 87] width 17 height 8
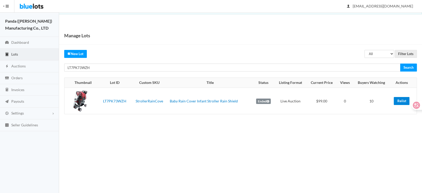
click at [397, 101] on link "Relist" at bounding box center [402, 101] width 16 height 8
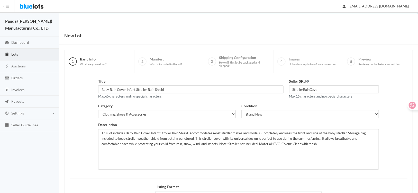
scroll to position [63, 0]
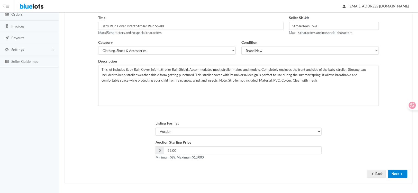
drag, startPoint x: 401, startPoint y: 173, endPoint x: 398, endPoint y: 173, distance: 2.8
click at [400, 173] on icon "arrow forward" at bounding box center [401, 174] width 5 height 4
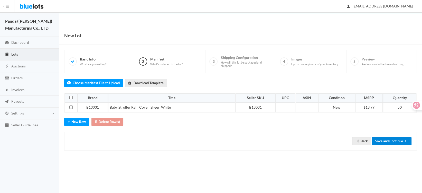
click at [390, 141] on button "Save and Continue" at bounding box center [392, 141] width 40 height 8
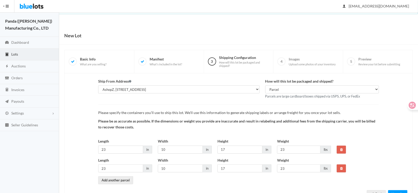
scroll to position [20, 0]
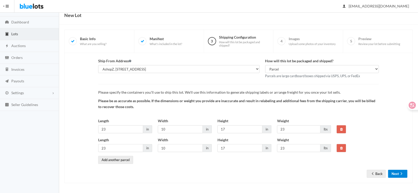
click at [393, 171] on button "Next" at bounding box center [397, 174] width 19 height 8
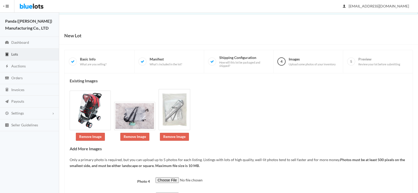
scroll to position [42, 0]
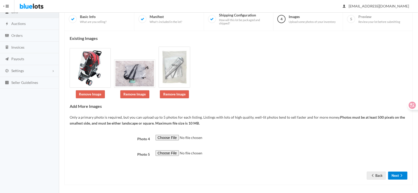
click at [400, 173] on icon "arrow forward" at bounding box center [401, 175] width 5 height 4
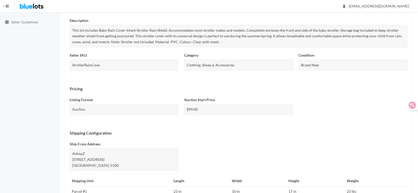
scroll to position [201, 0]
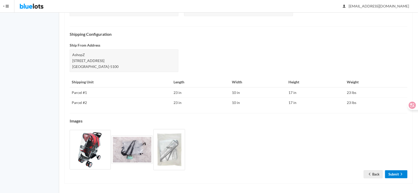
click at [394, 175] on link "Submit" at bounding box center [396, 174] width 22 height 8
